Goal: Use online tool/utility: Utilize a website feature to perform a specific function

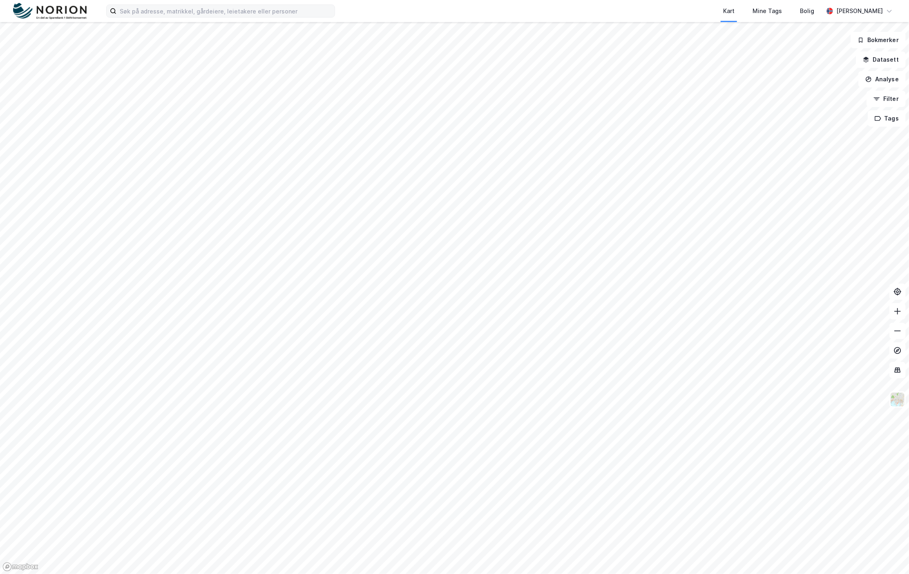
click at [262, 17] on label at bounding box center [220, 10] width 229 height 13
click at [262, 14] on input at bounding box center [225, 11] width 218 height 12
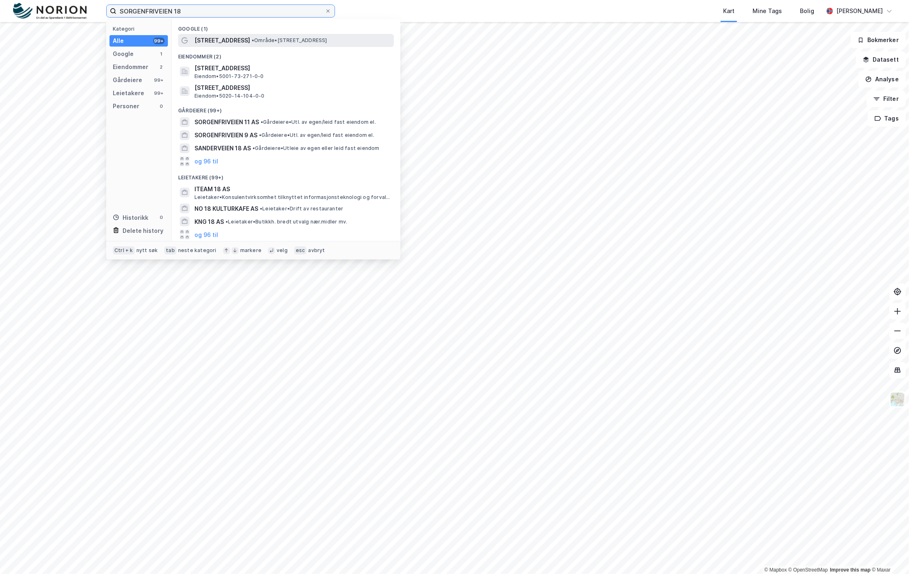
type input "SORGENFRIVEIEN 18"
click at [226, 41] on span "[STREET_ADDRESS]" at bounding box center [222, 41] width 56 height 10
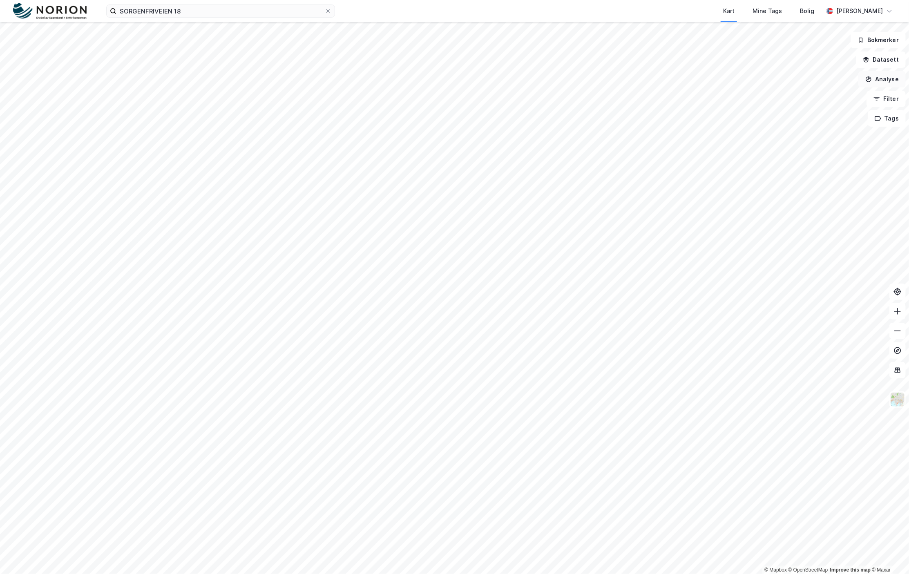
click at [887, 75] on button "Analyse" at bounding box center [881, 79] width 47 height 16
click at [796, 79] on div "Mål avstand" at bounding box center [811, 79] width 71 height 7
